Goal: Information Seeking & Learning: Understand process/instructions

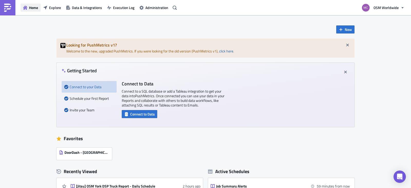
click at [38, 8] on span "Home" at bounding box center [33, 7] width 9 height 5
click at [83, 8] on span "Data & Integrations" at bounding box center [87, 7] width 30 height 5
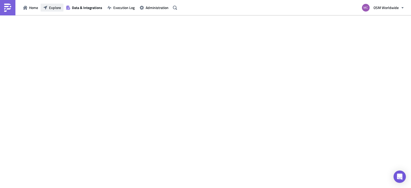
click at [49, 8] on span "Explore" at bounding box center [55, 7] width 12 height 5
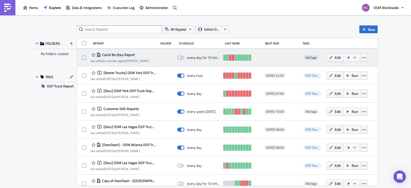
click at [121, 55] on span "Could Be Jitsu Report" at bounding box center [118, 54] width 34 height 5
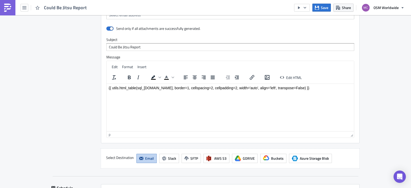
scroll to position [583, 0]
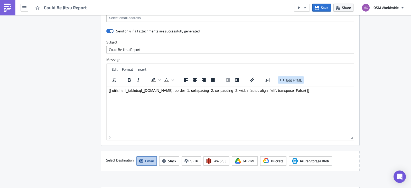
click at [266, 80] on span "Edit HTML" at bounding box center [294, 79] width 16 height 5
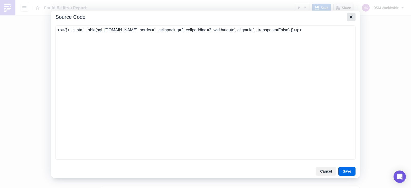
click at [266, 18] on icon "Close" at bounding box center [351, 17] width 6 height 6
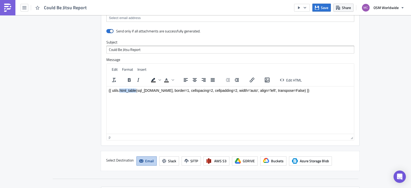
drag, startPoint x: 136, startPoint y: 92, endPoint x: 120, endPoint y: 92, distance: 15.7
click at [120, 92] on p "{{ utils.html_table(sql_[DOMAIN_NAME], border=1, cellspacing=2, cellpadding=2, …" at bounding box center [230, 90] width 243 height 4
copy p "html_table"
click at [138, 91] on p "{{ utils.html_table(sql_[DOMAIN_NAME], border=1, cellspacing=2, cellpadding=2, …" at bounding box center [230, 90] width 243 height 4
drag, startPoint x: 112, startPoint y: 90, endPoint x: 136, endPoint y: 90, distance: 24.4
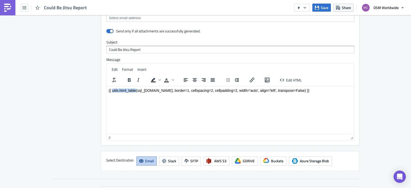
click at [136, 90] on p "{{ utils.html_table(sql_[DOMAIN_NAME], border=1, cellspacing=2, cellpadding=2, …" at bounding box center [230, 90] width 243 height 4
copy p "utils.html_table"
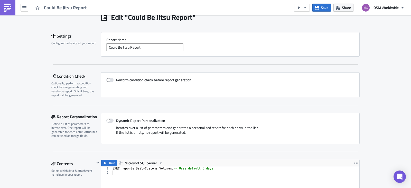
scroll to position [0, 0]
